Goal: Transaction & Acquisition: Purchase product/service

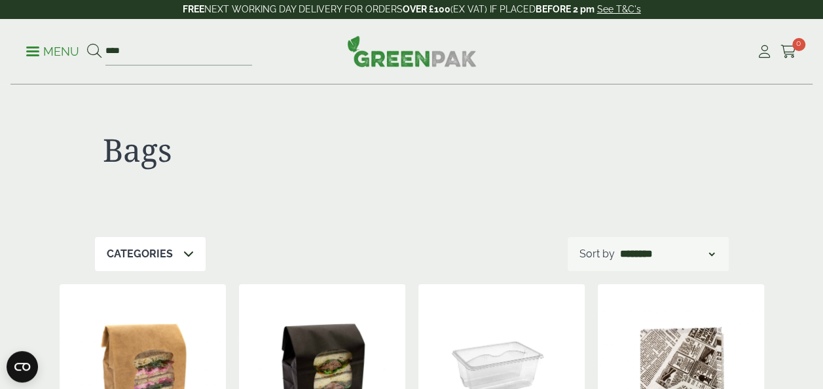
click at [29, 52] on p "Menu" at bounding box center [52, 52] width 53 height 16
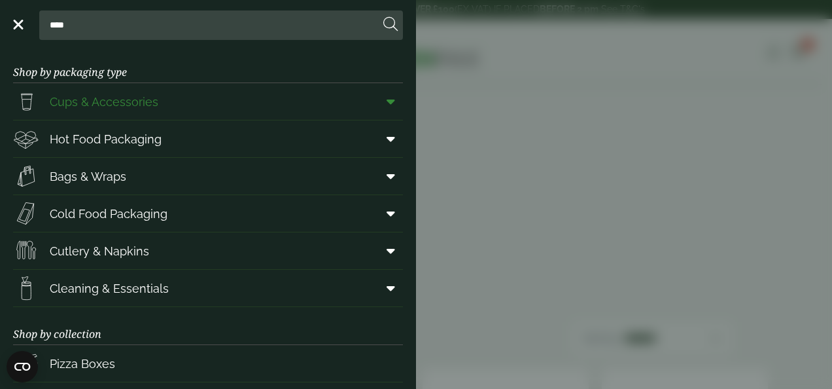
click at [387, 98] on icon at bounding box center [391, 101] width 9 height 13
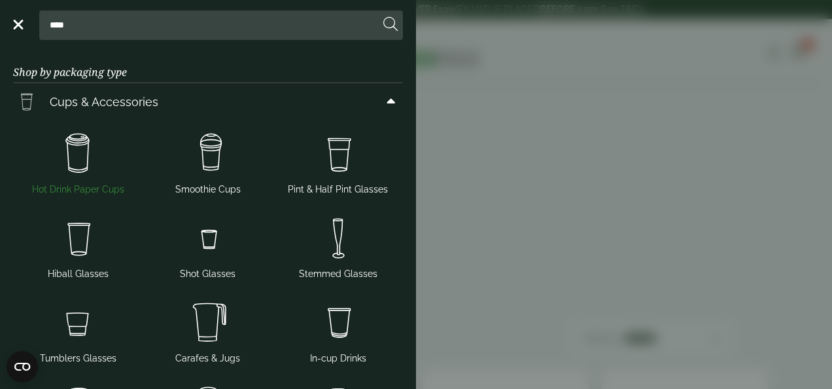
click at [78, 161] on img at bounding box center [78, 154] width 120 height 52
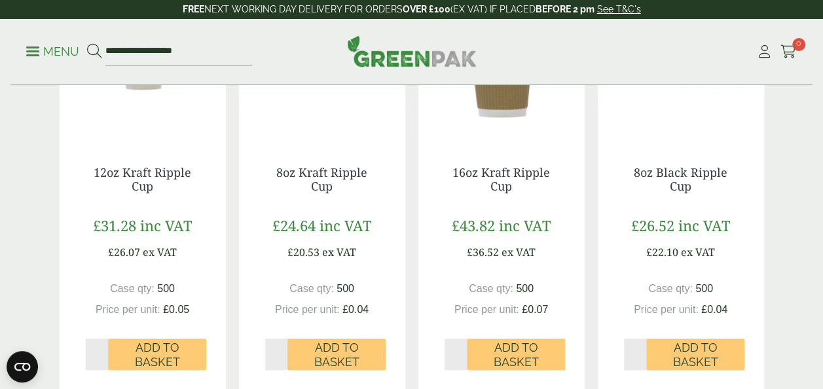
scroll to position [406, 0]
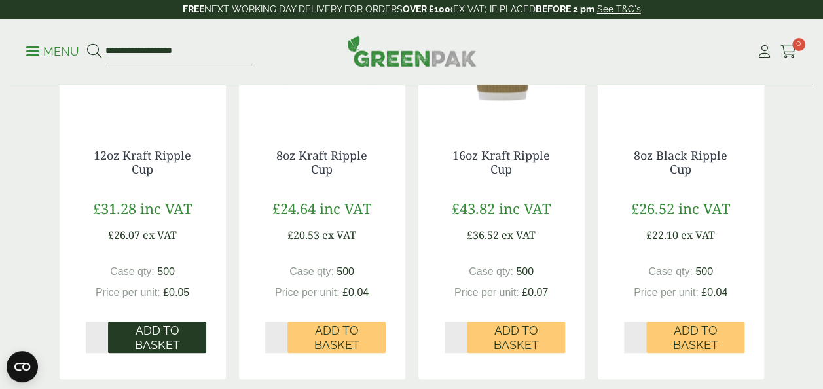
click at [165, 344] on span "Add to Basket" at bounding box center [157, 337] width 80 height 28
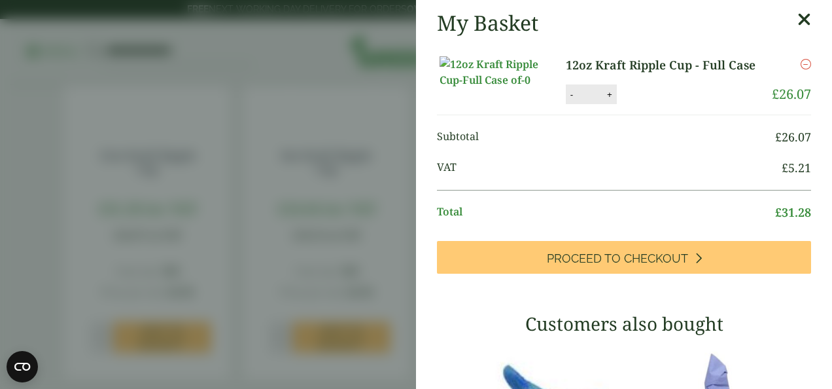
click at [798, 22] on icon at bounding box center [805, 19] width 14 height 18
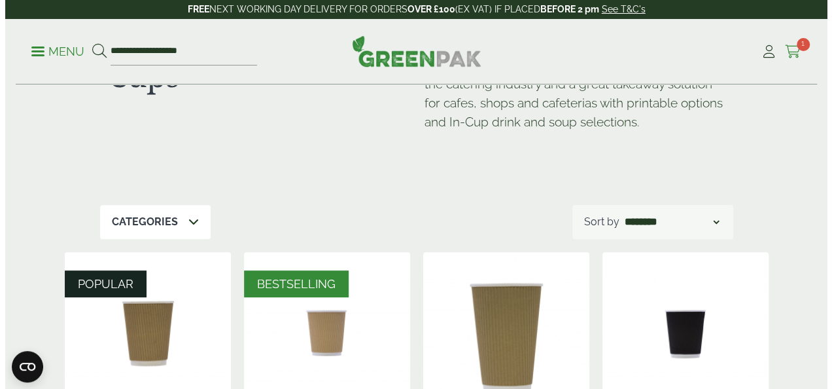
scroll to position [101, 0]
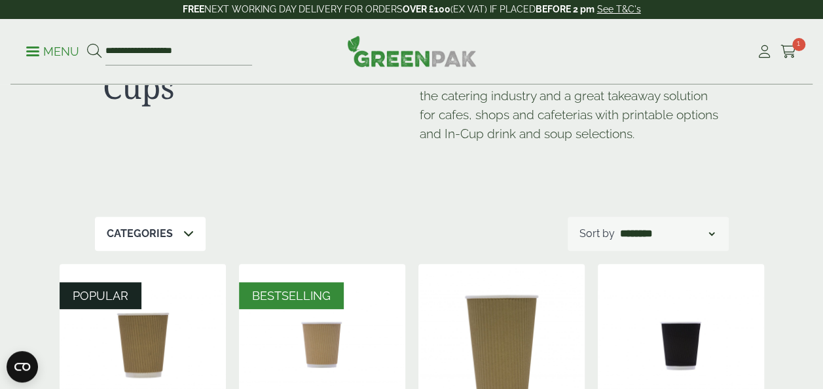
click at [31, 53] on p "Menu" at bounding box center [52, 52] width 53 height 16
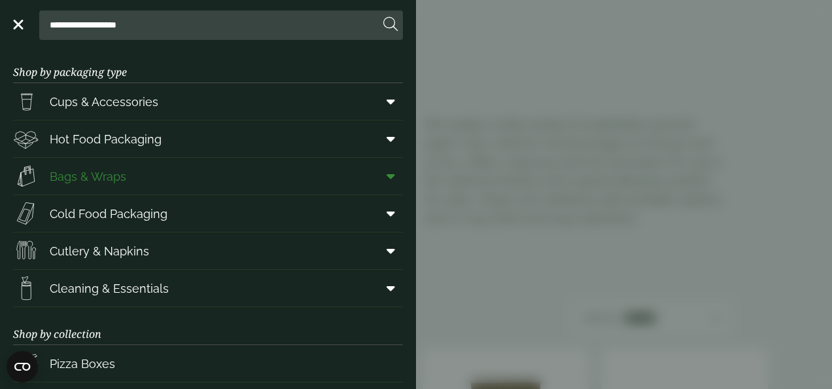
click at [387, 177] on span at bounding box center [388, 176] width 29 height 25
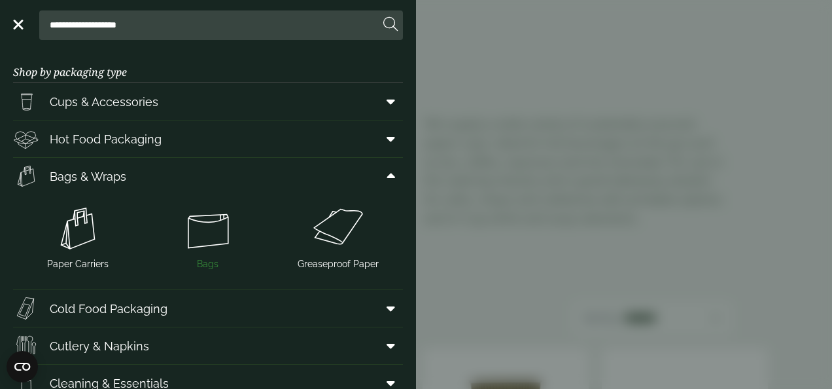
click at [214, 227] on img at bounding box center [209, 228] width 120 height 52
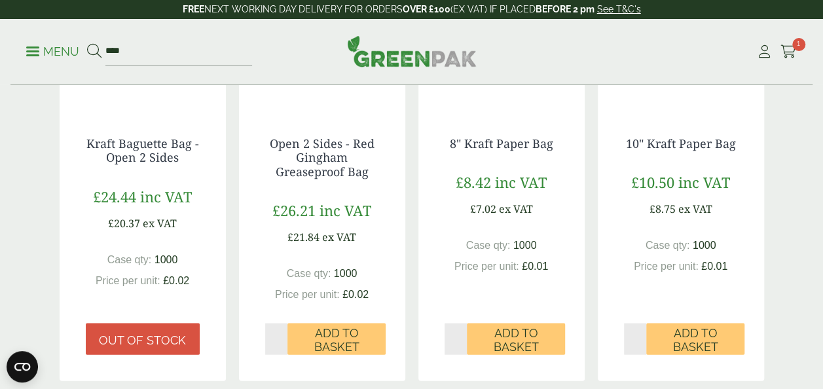
scroll to position [1221, 0]
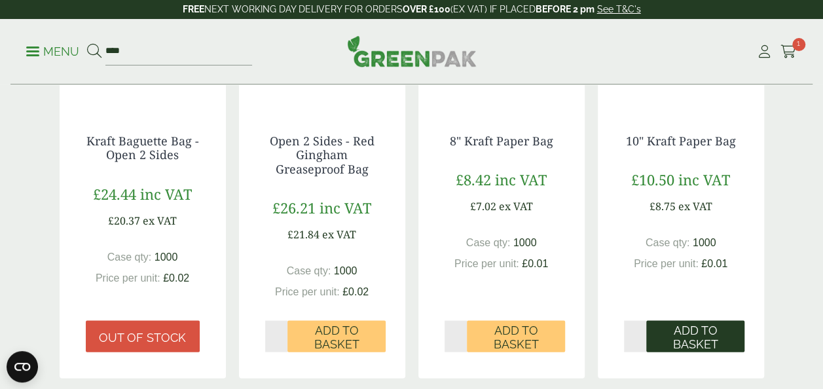
click at [717, 325] on span "Add to Basket" at bounding box center [695, 337] width 80 height 28
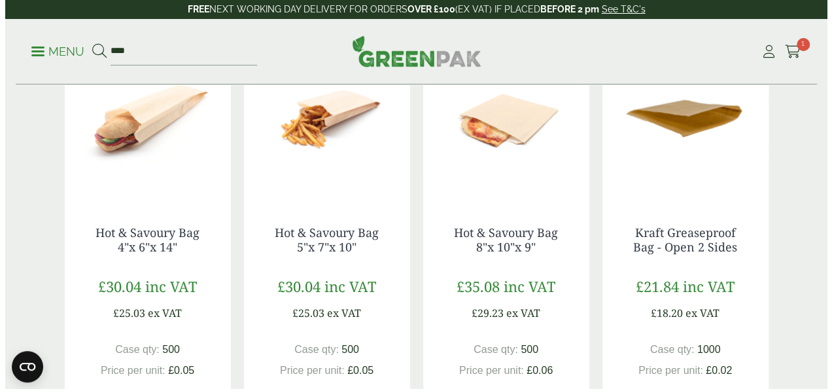
scroll to position [692, 0]
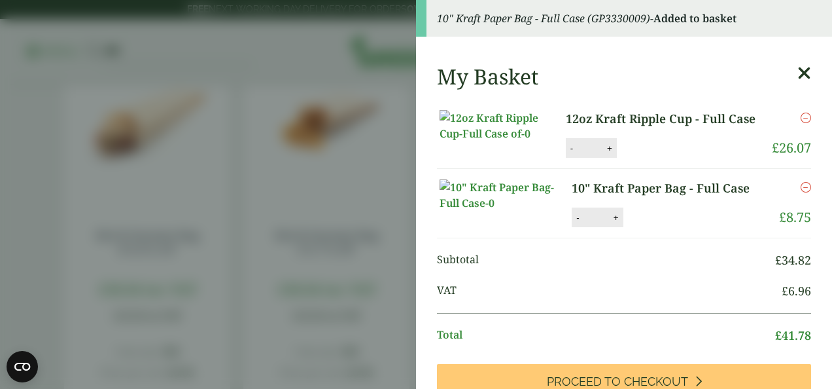
drag, startPoint x: 832, startPoint y: 250, endPoint x: 802, endPoint y: 165, distance: 90.0
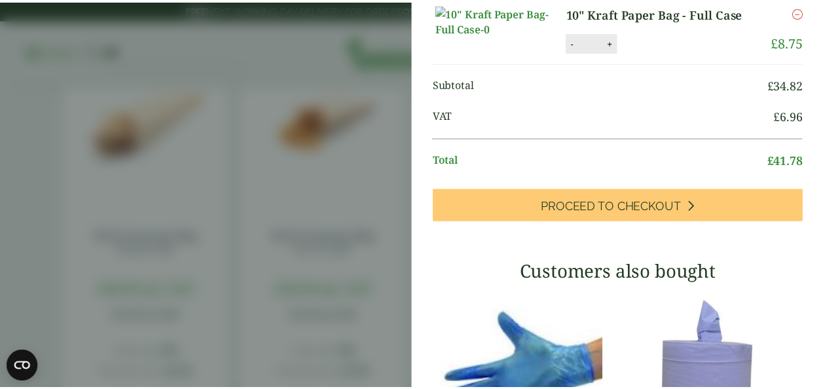
scroll to position [0, 0]
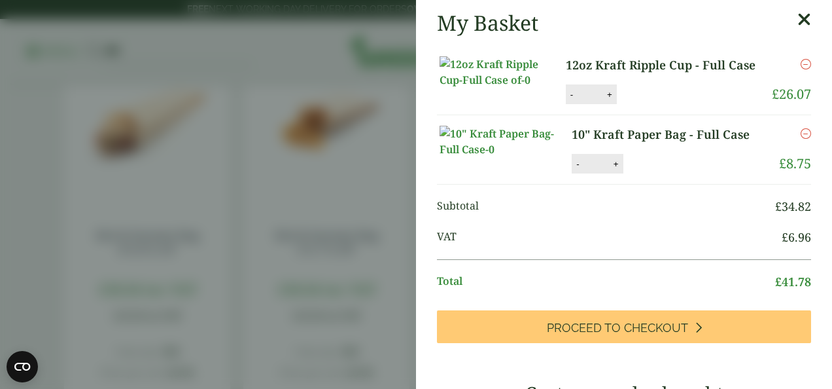
click at [798, 26] on icon at bounding box center [805, 19] width 14 height 18
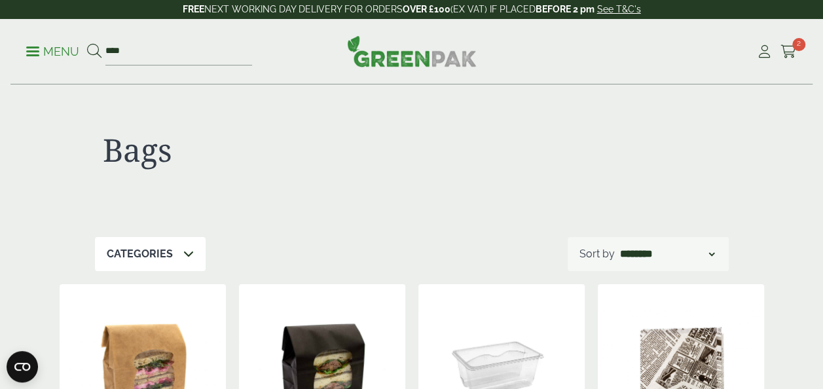
click at [31, 58] on p "Menu" at bounding box center [52, 52] width 53 height 16
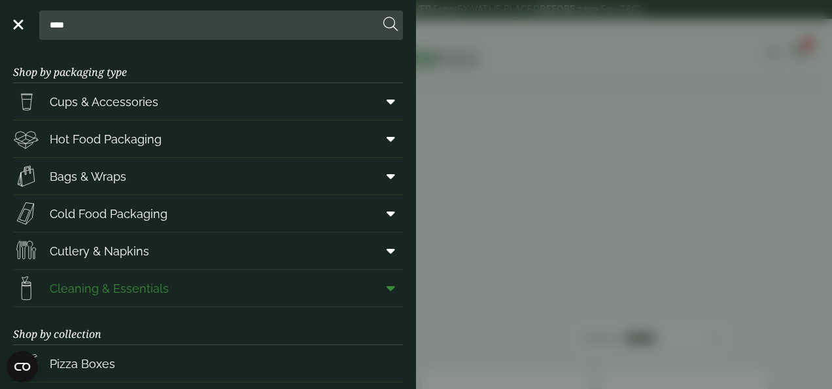
click at [387, 281] on icon at bounding box center [391, 287] width 9 height 13
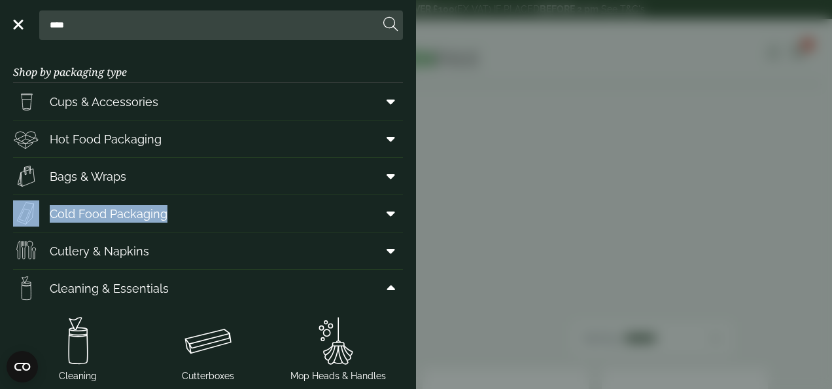
drag, startPoint x: 405, startPoint y: 174, endPoint x: 414, endPoint y: 198, distance: 25.7
click at [414, 198] on main "Shop by packaging type Cups & Accessories Hot Drink Paper Cups Smoothie Cups Pi…" at bounding box center [208, 217] width 416 height 344
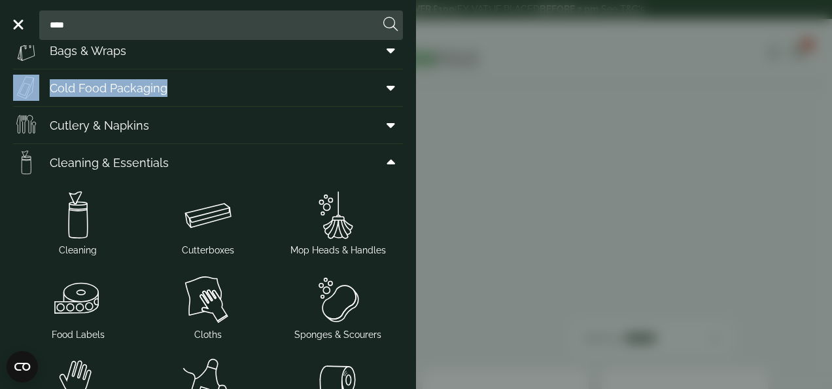
scroll to position [155, 0]
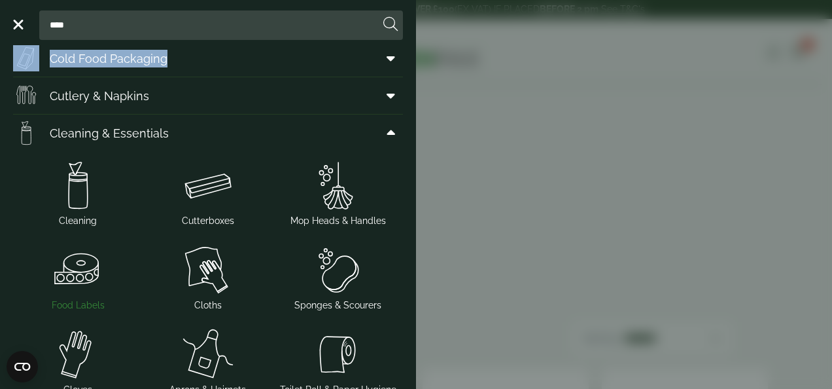
click at [82, 264] on img at bounding box center [78, 269] width 120 height 52
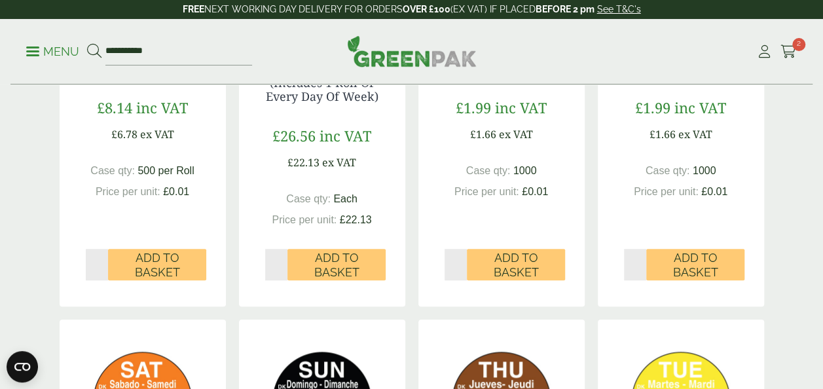
scroll to position [455, 0]
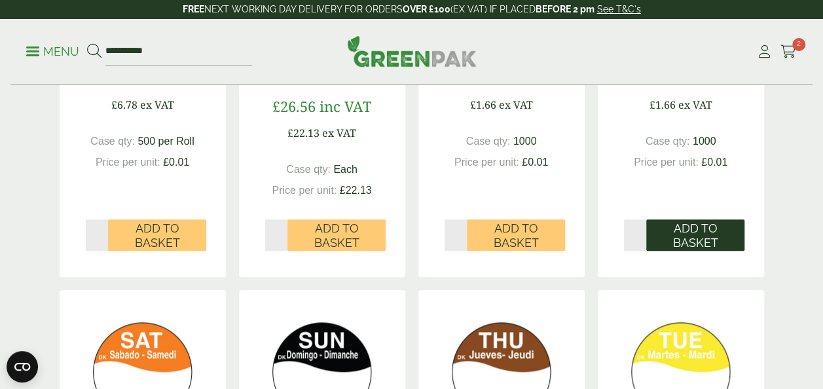
click at [682, 242] on span "Add to Basket" at bounding box center [695, 235] width 80 height 28
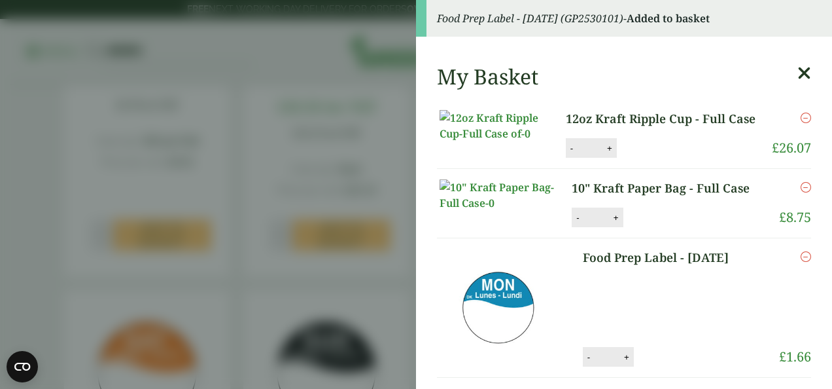
click at [798, 76] on icon at bounding box center [805, 73] width 14 height 18
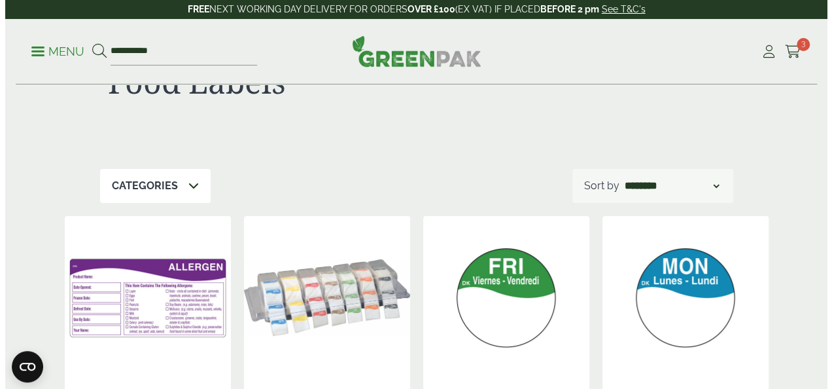
scroll to position [0, 0]
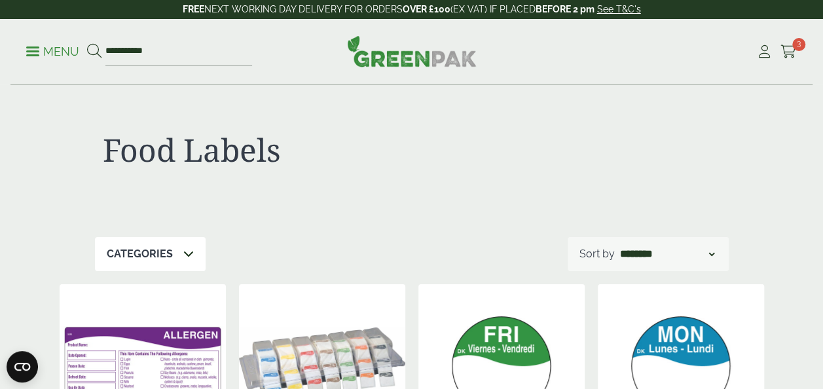
click at [37, 55] on link "Menu" at bounding box center [52, 50] width 53 height 13
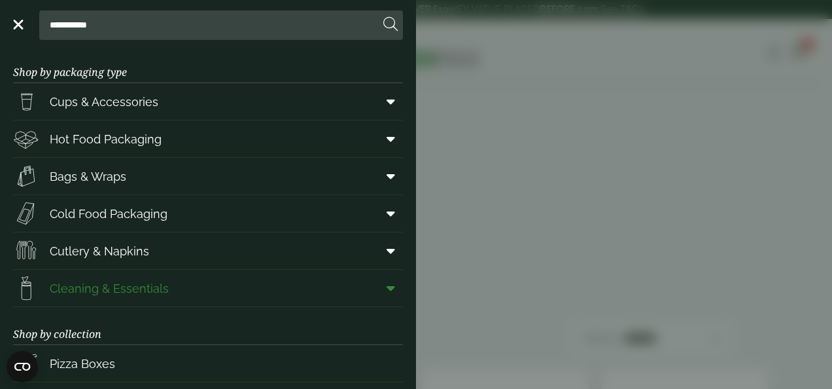
click at [383, 276] on span at bounding box center [388, 288] width 29 height 25
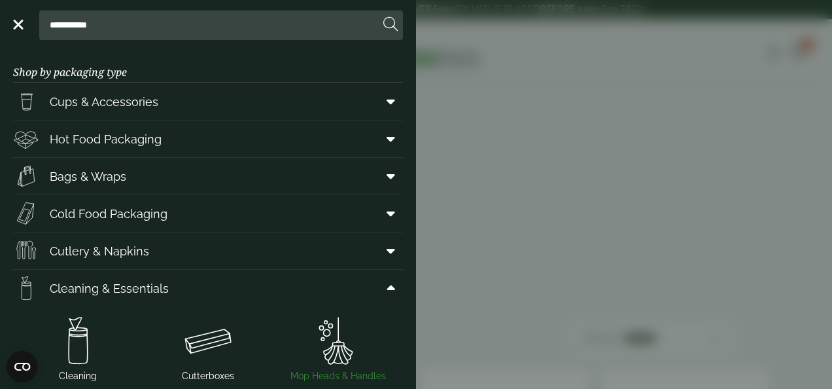
click at [346, 331] on img at bounding box center [338, 340] width 120 height 52
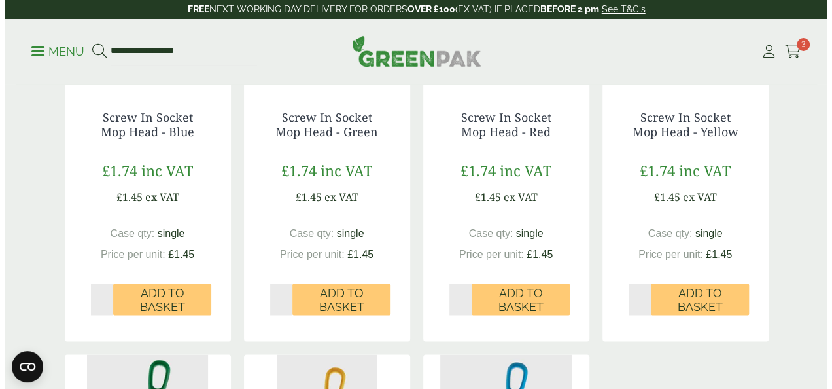
scroll to position [853, 0]
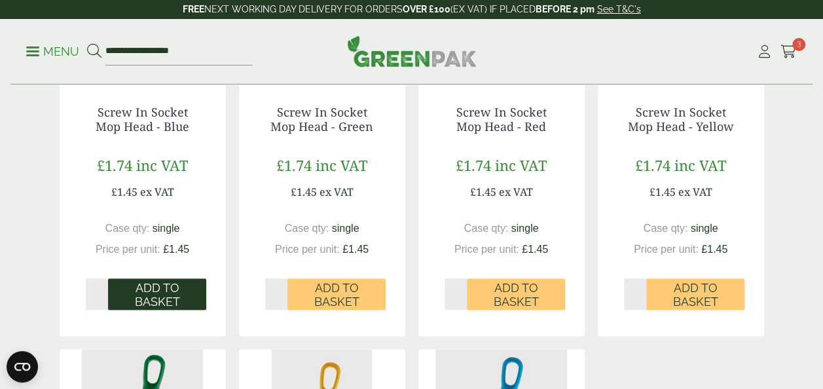
click at [173, 283] on span "Add to Basket" at bounding box center [157, 295] width 80 height 28
click at [183, 300] on span "Add to Basket" at bounding box center [157, 295] width 80 height 28
click at [171, 296] on span "Add to Basket" at bounding box center [157, 295] width 80 height 28
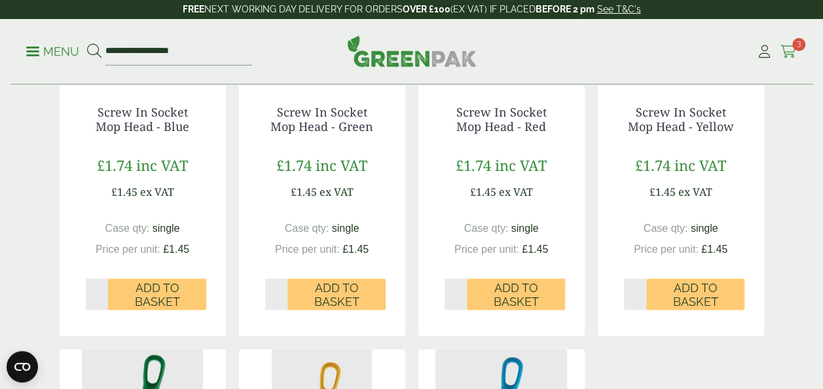
click at [797, 47] on span "3" at bounding box center [798, 44] width 13 height 13
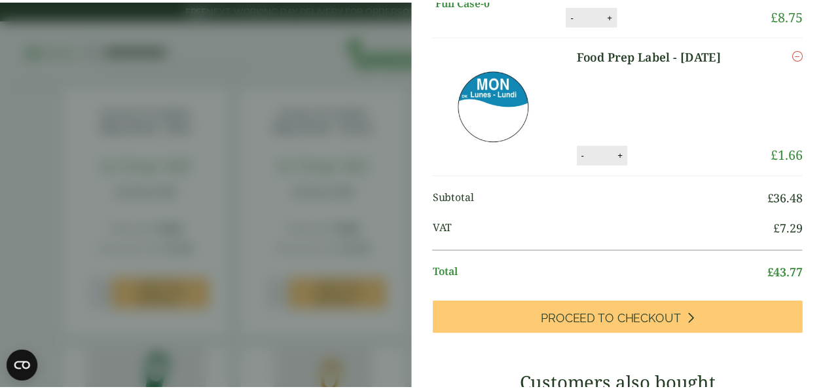
scroll to position [0, 0]
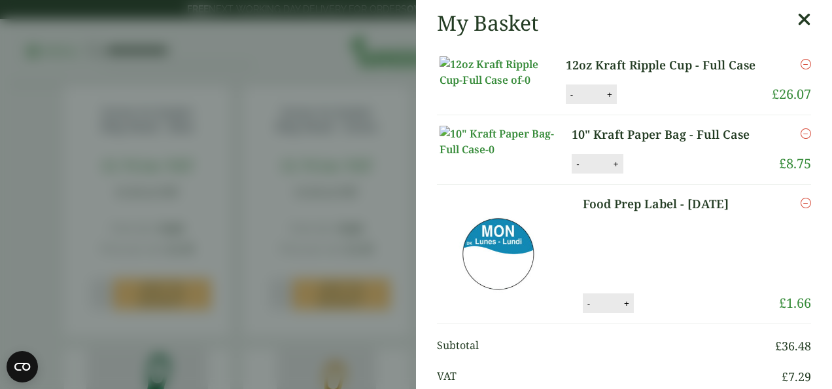
click at [798, 12] on icon at bounding box center [805, 19] width 14 height 18
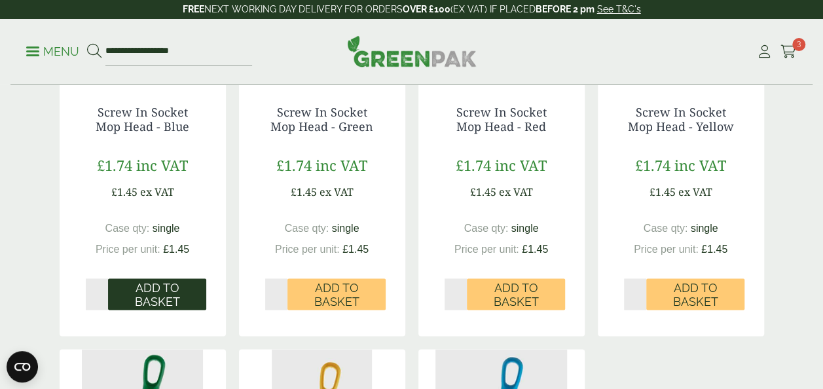
click at [134, 291] on span "Add to Basket" at bounding box center [157, 295] width 80 height 28
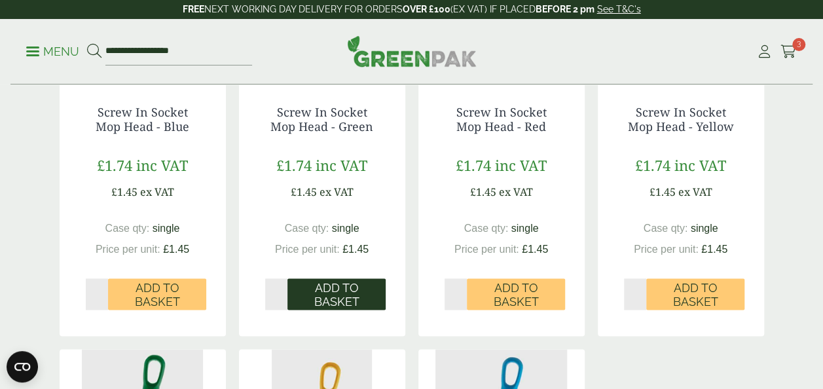
click at [338, 284] on span "Add to Basket" at bounding box center [336, 295] width 80 height 28
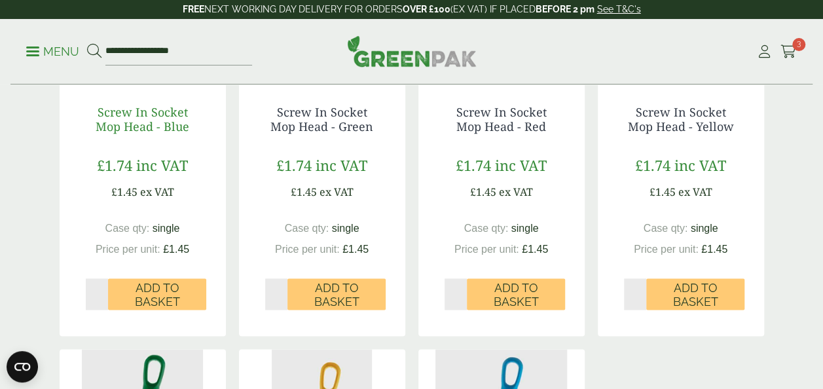
click at [149, 116] on link "Screw In Socket Mop Head - Blue" at bounding box center [143, 119] width 94 height 30
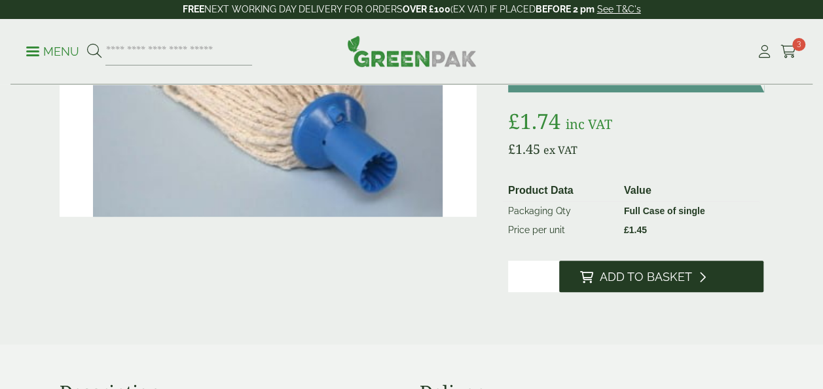
click at [603, 280] on span "Add to Basket" at bounding box center [645, 277] width 92 height 14
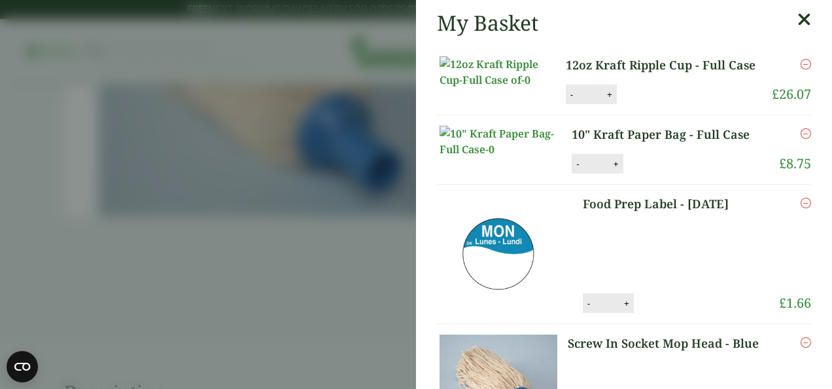
click at [798, 18] on icon at bounding box center [805, 19] width 14 height 18
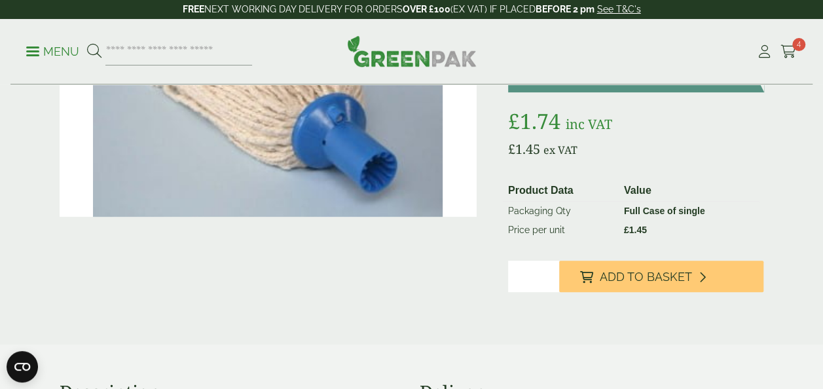
click at [31, 42] on ul "Menu" at bounding box center [139, 51] width 226 height 27
click at [32, 50] on span at bounding box center [32, 51] width 13 height 2
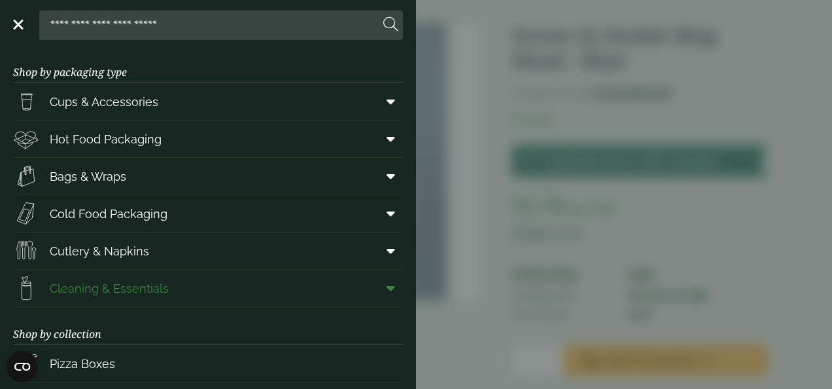
click at [390, 287] on span at bounding box center [388, 288] width 29 height 25
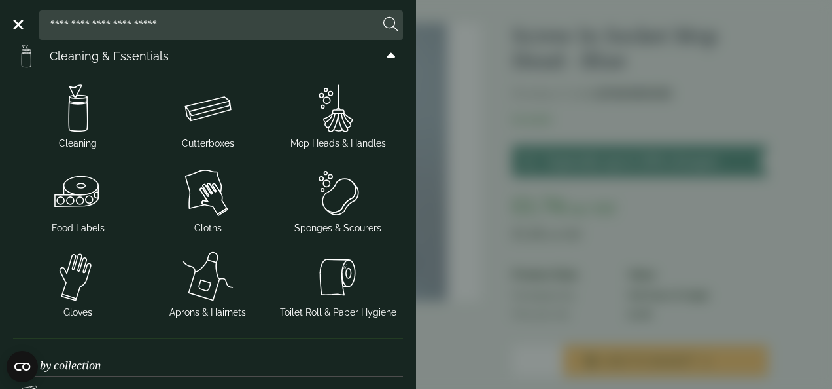
scroll to position [234, 0]
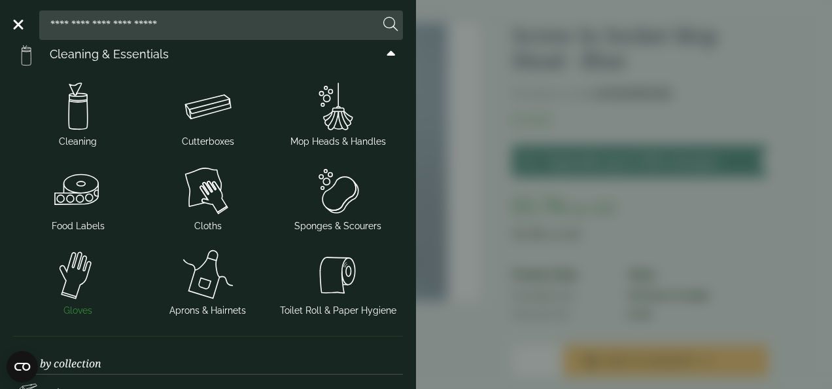
click at [75, 269] on img at bounding box center [78, 275] width 120 height 52
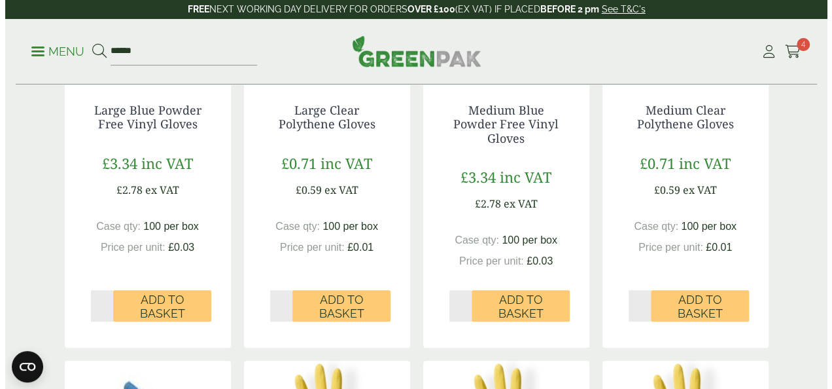
scroll to position [364, 0]
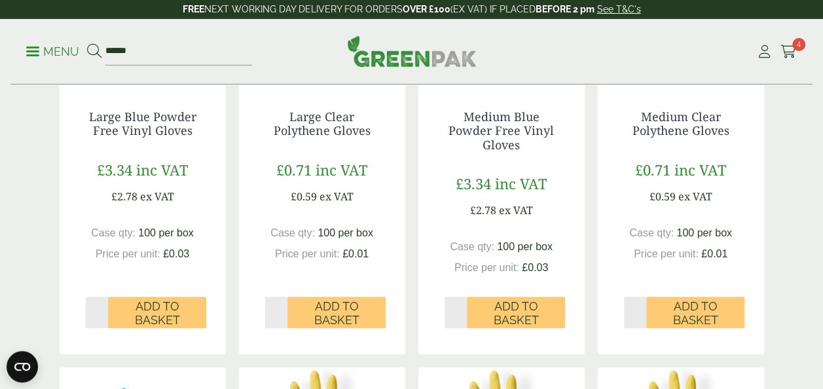
type input "*"
click at [462, 312] on input "*" at bounding box center [455, 311] width 23 height 31
click at [502, 313] on span "Add to Basket" at bounding box center [516, 313] width 80 height 28
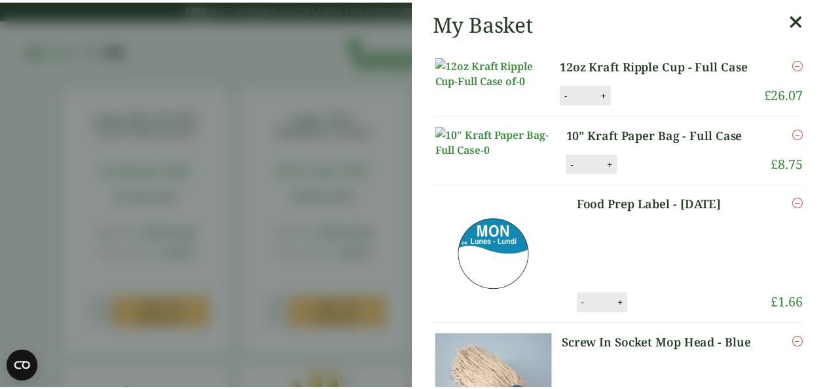
scroll to position [13, 0]
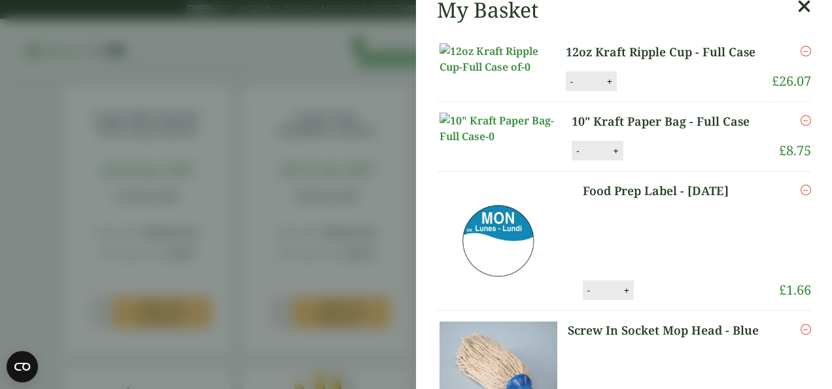
click at [798, 16] on link at bounding box center [805, 9] width 14 height 25
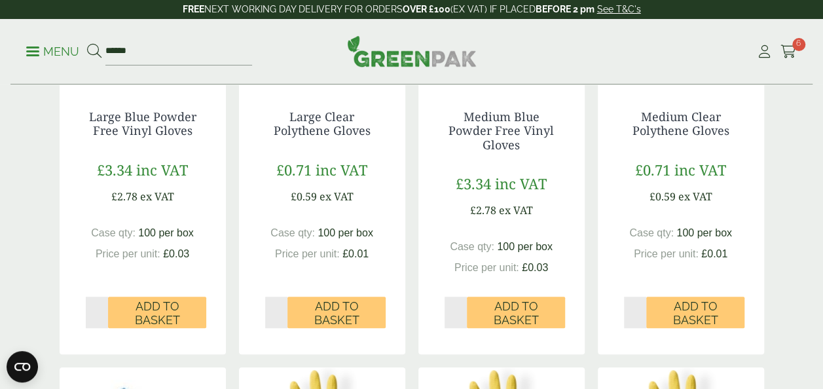
scroll to position [9, 0]
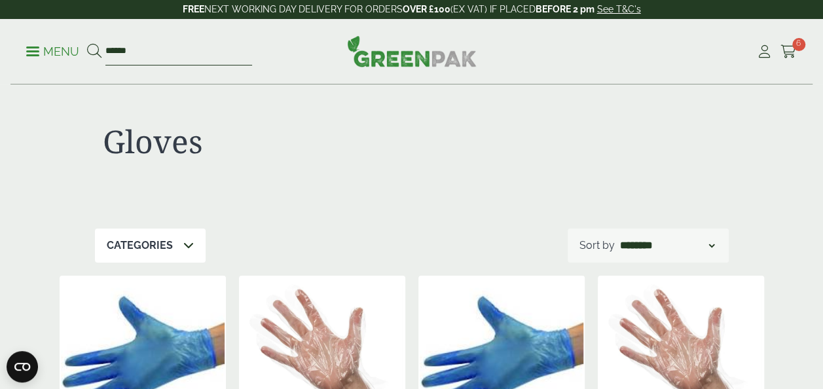
drag, startPoint x: 151, startPoint y: 49, endPoint x: 131, endPoint y: 67, distance: 26.9
click at [131, 67] on div "Menu ****** Cart 6" at bounding box center [411, 51] width 802 height 65
drag, startPoint x: 134, startPoint y: 56, endPoint x: 86, endPoint y: 40, distance: 49.7
click at [87, 40] on form "******" at bounding box center [169, 51] width 165 height 27
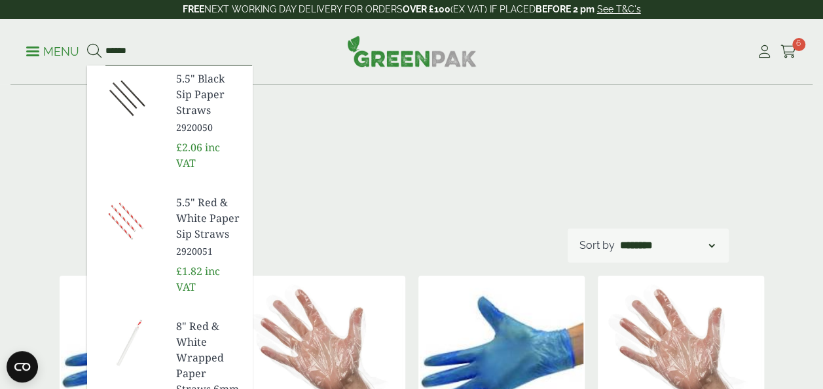
type input "******"
click at [87, 43] on button at bounding box center [94, 51] width 14 height 17
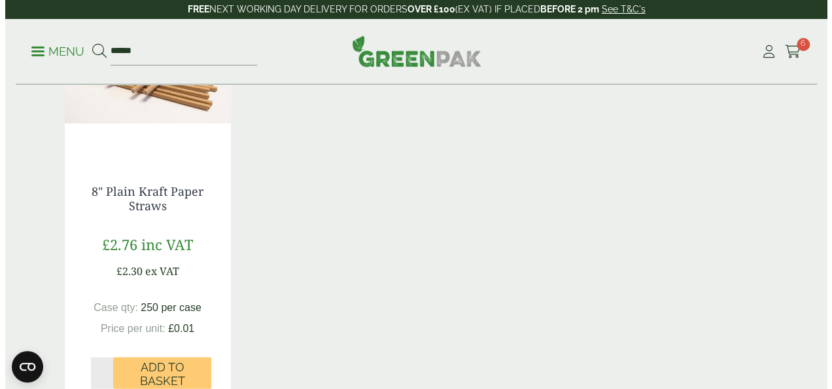
scroll to position [1258, 0]
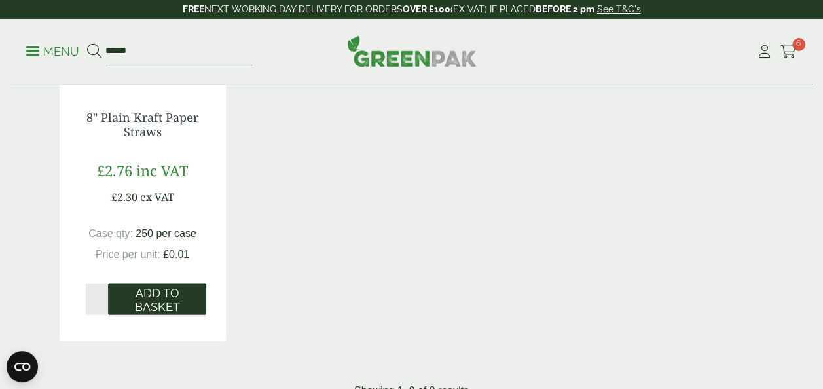
click at [170, 286] on span "Add to Basket" at bounding box center [157, 300] width 80 height 28
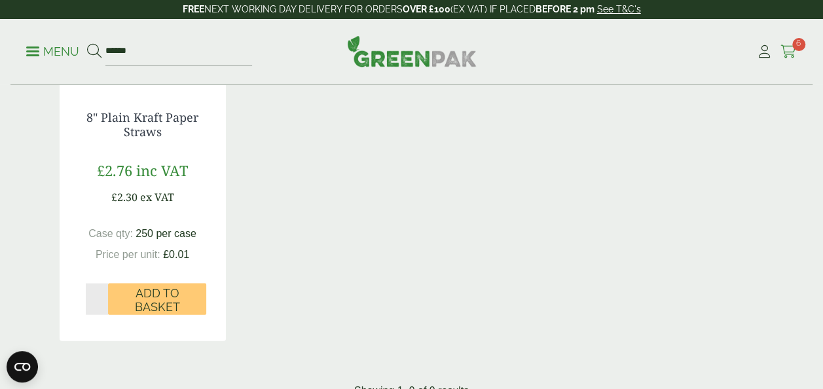
click at [798, 48] on span "6" at bounding box center [798, 44] width 13 height 13
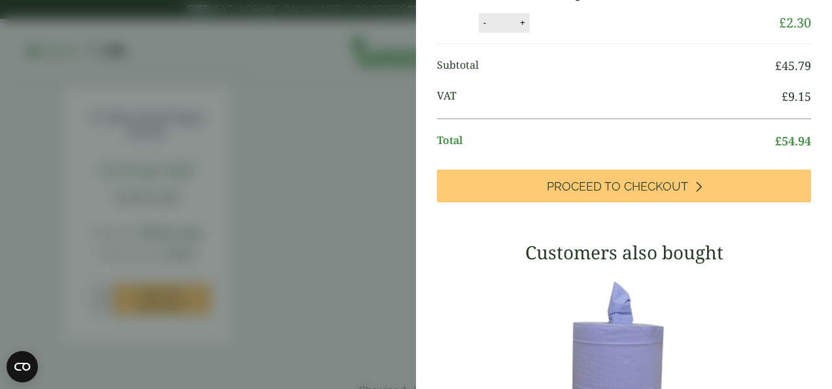
scroll to position [694, 0]
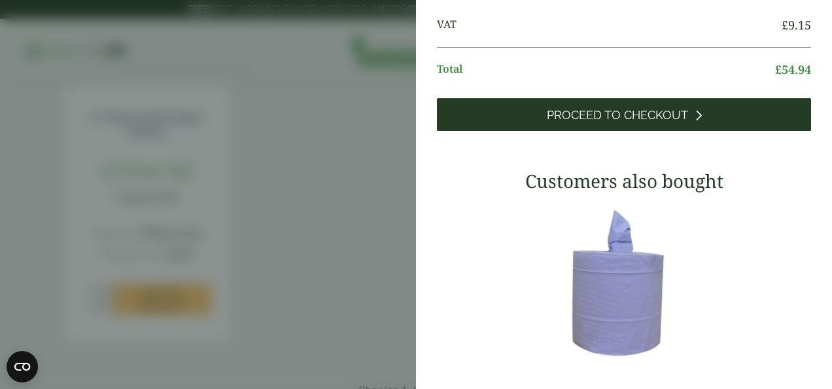
click at [709, 131] on link "Proceed to Checkout" at bounding box center [624, 114] width 374 height 33
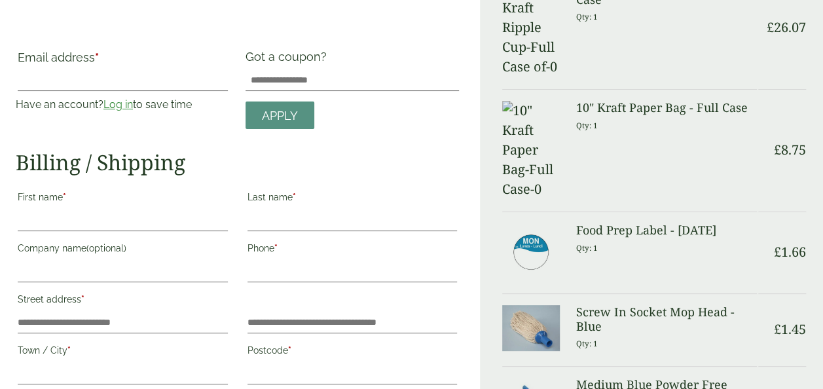
scroll to position [26, 0]
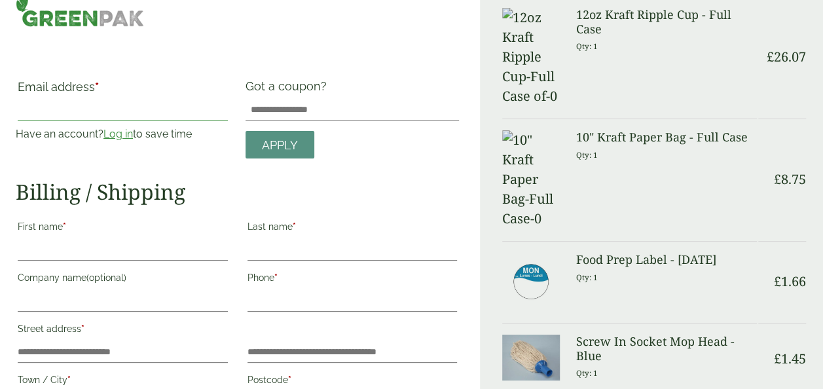
click at [65, 119] on input "Email address *" at bounding box center [123, 109] width 210 height 21
type input "**********"
type input "*****"
type input "******"
type input "**********"
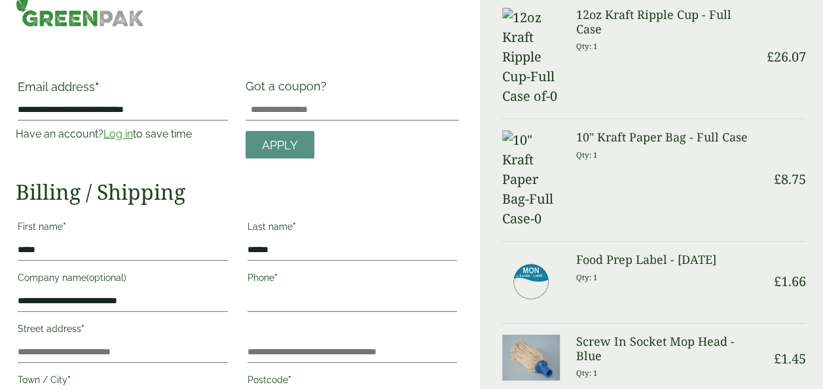
type input "**********"
type input "*******"
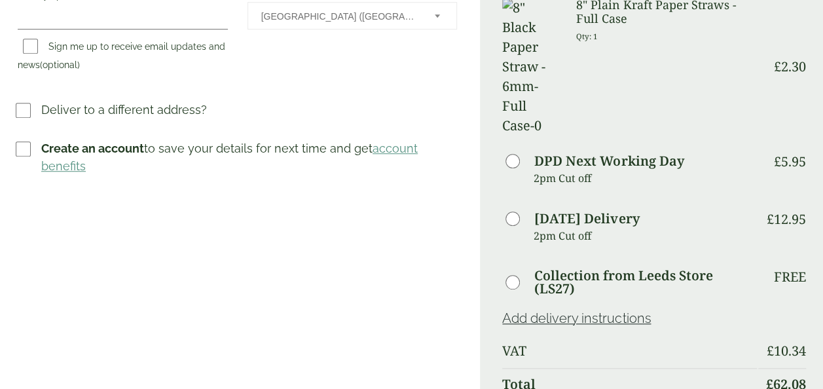
scroll to position [594, 0]
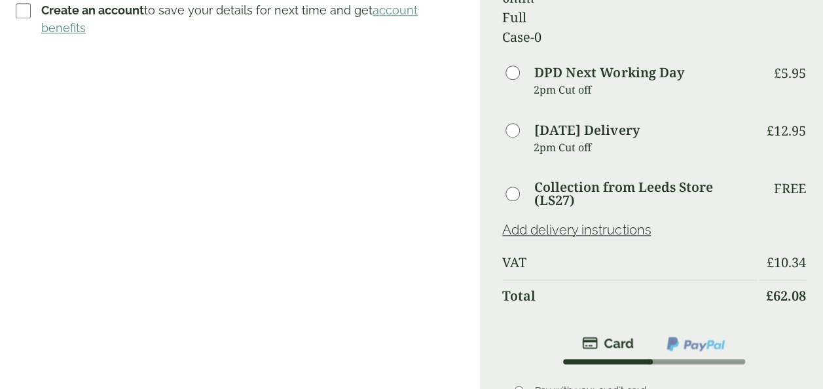
scroll to position [673, 0]
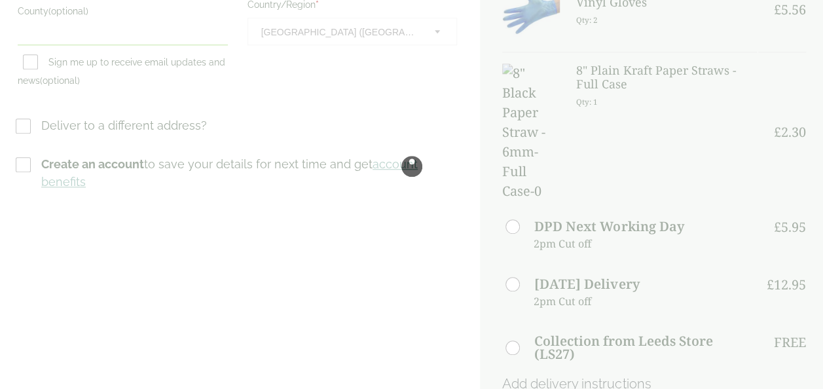
scroll to position [582, 0]
